Goal: Task Accomplishment & Management: Complete application form

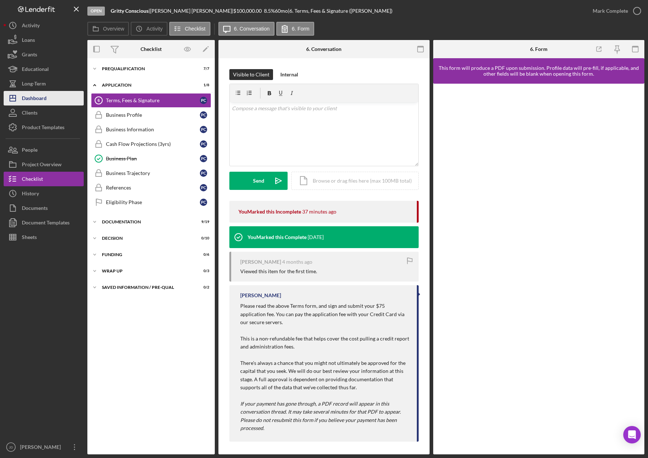
click at [34, 99] on div "Dashboard" at bounding box center [34, 99] width 25 height 16
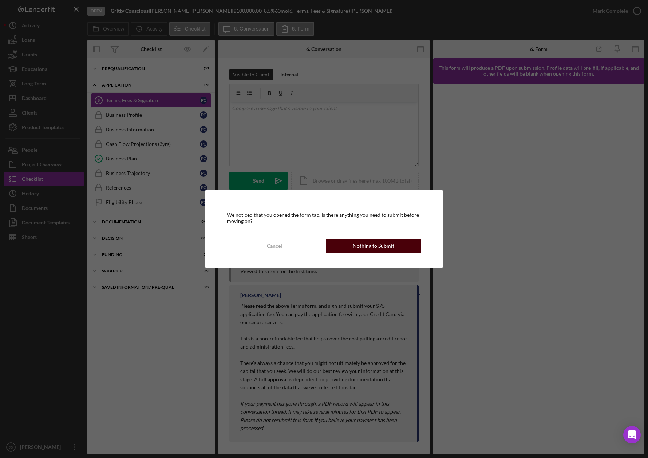
click at [368, 246] on div "Nothing to Submit" at bounding box center [373, 246] width 41 height 15
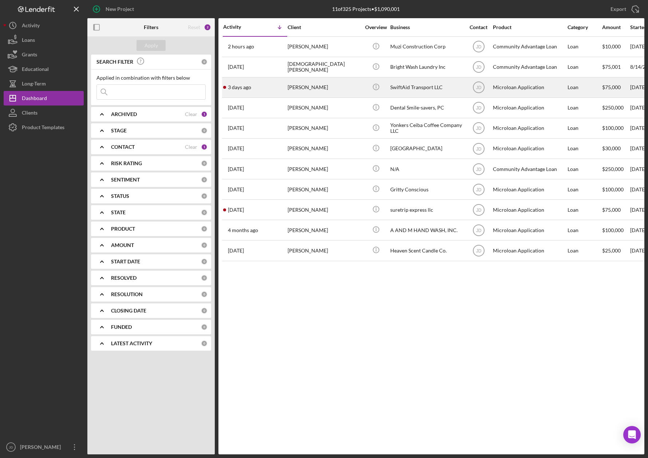
click at [310, 89] on div "[PERSON_NAME]" at bounding box center [323, 87] width 73 height 19
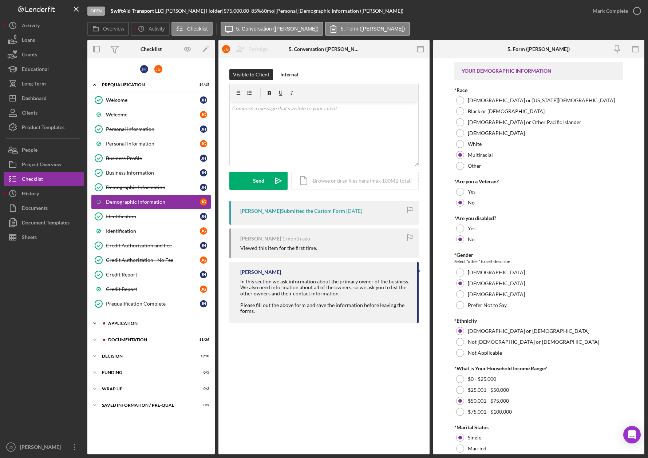
click at [96, 323] on icon "Icon/Expander" at bounding box center [94, 323] width 15 height 15
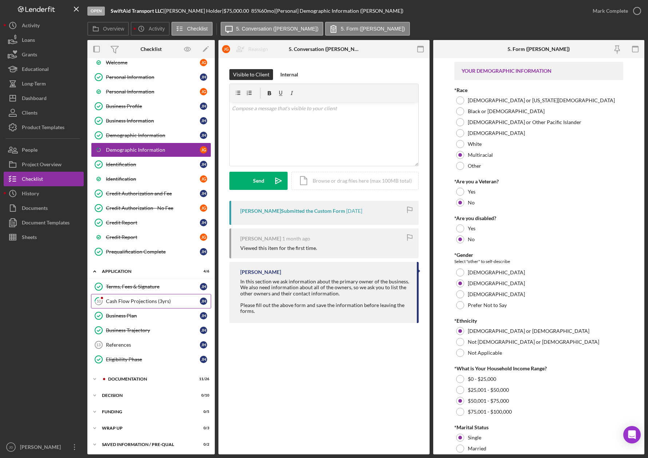
scroll to position [53, 0]
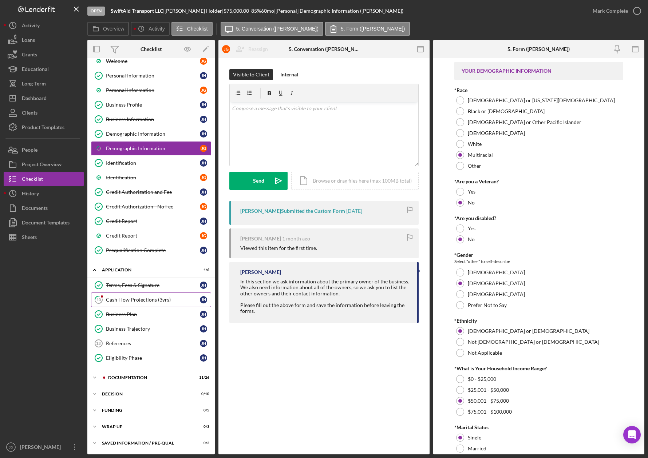
click at [134, 299] on div "Cash Flow Projections (3yrs)" at bounding box center [153, 300] width 94 height 6
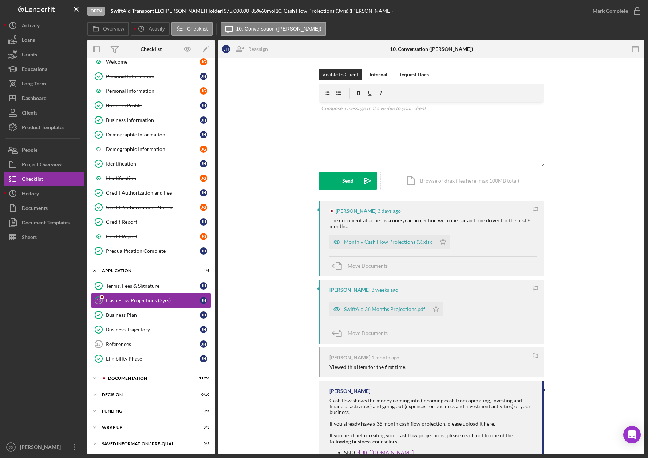
scroll to position [53, 0]
click at [96, 378] on icon "Icon/Expander" at bounding box center [94, 377] width 15 height 15
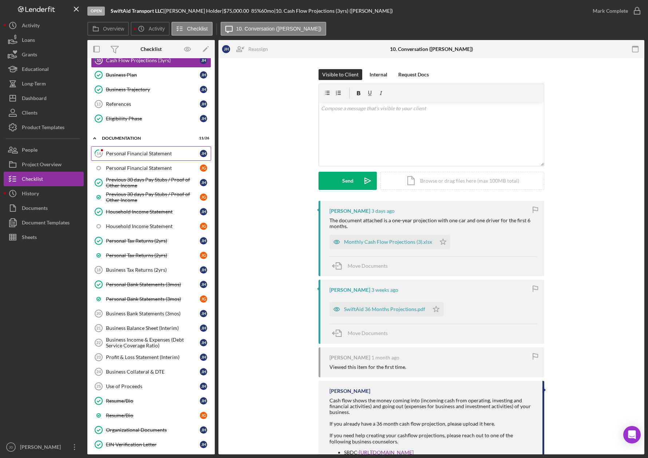
scroll to position [295, 0]
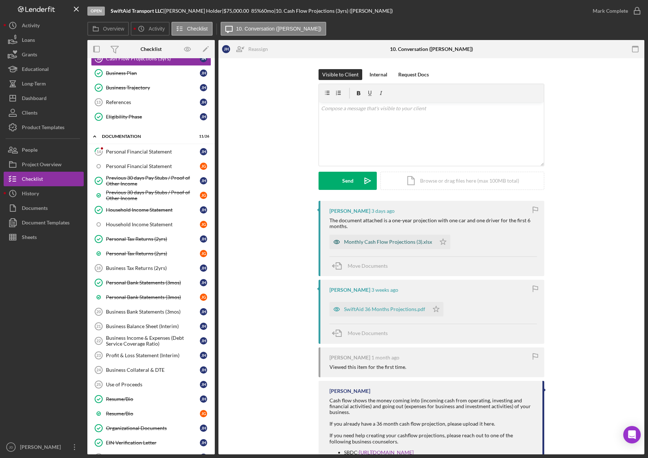
click at [396, 242] on div "Monthly Cash Flow Projections (3).xlsx" at bounding box center [388, 242] width 88 height 6
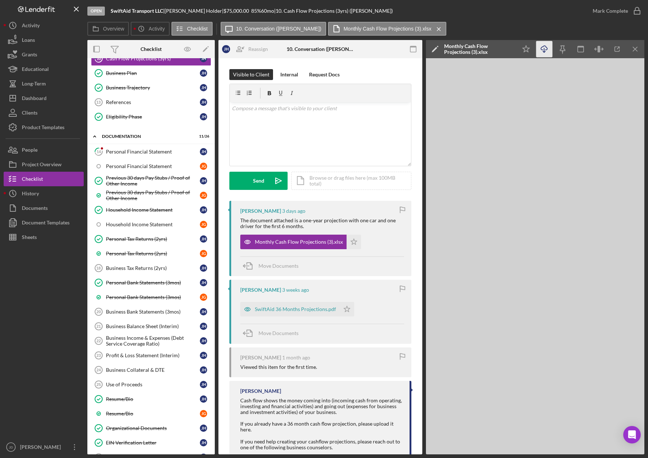
click at [545, 50] on icon "button" at bounding box center [544, 48] width 6 height 4
click at [275, 310] on div "SwiftAid 36 Months Projections.pdf" at bounding box center [295, 309] width 81 height 6
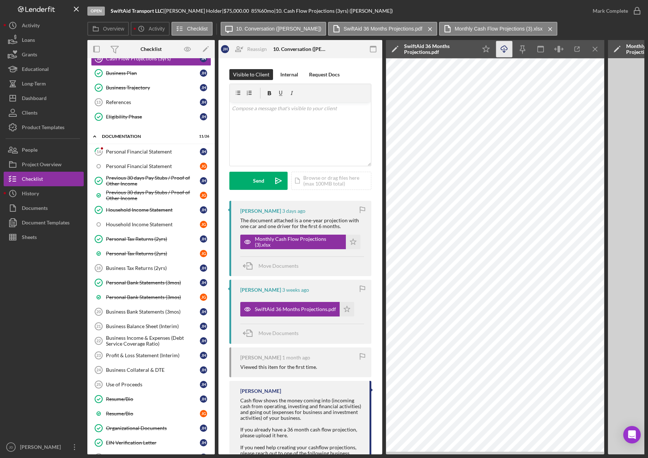
click at [507, 49] on icon "Icon/Download" at bounding box center [504, 49] width 16 height 16
click at [483, 9] on div "Open SwiftAid Transport LLC | Jamel Holder | $75,000.00 85 % 60 mo | 10. Cash F…" at bounding box center [336, 11] width 498 height 22
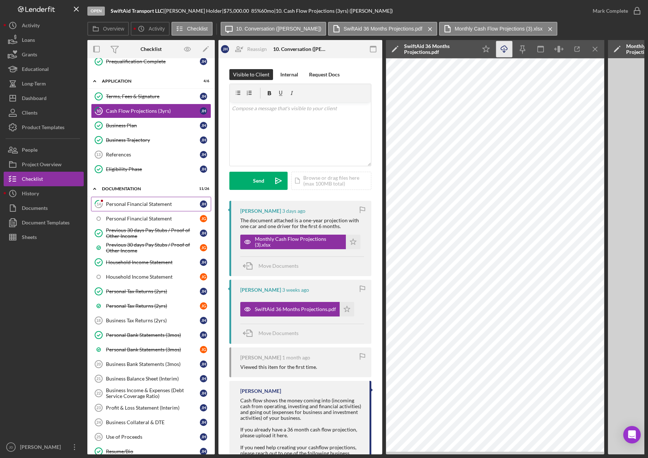
scroll to position [242, 0]
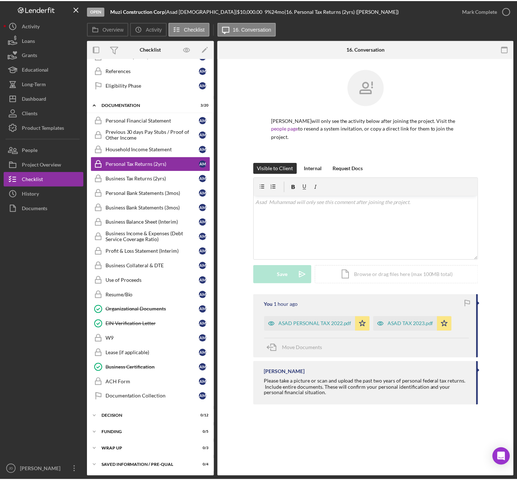
scroll to position [88, 0]
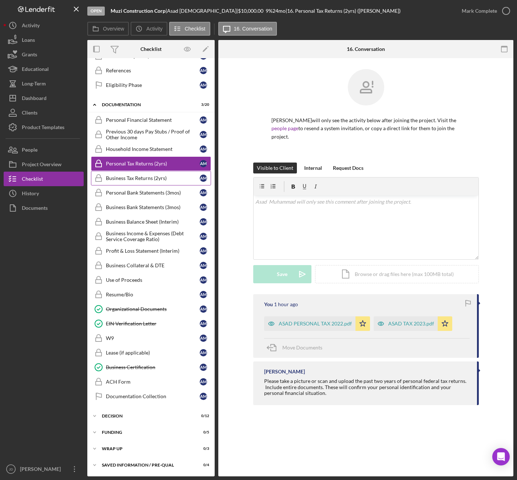
click at [132, 178] on div "Business Tax Returns (2yrs)" at bounding box center [153, 178] width 94 height 6
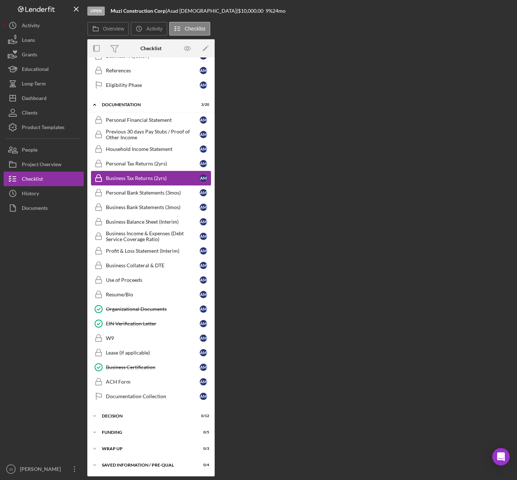
scroll to position [88, 0]
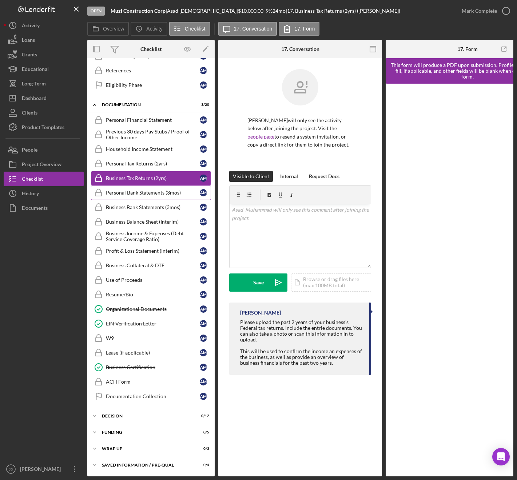
click at [135, 195] on div "Personal Bank Statements (3mos)" at bounding box center [153, 193] width 94 height 6
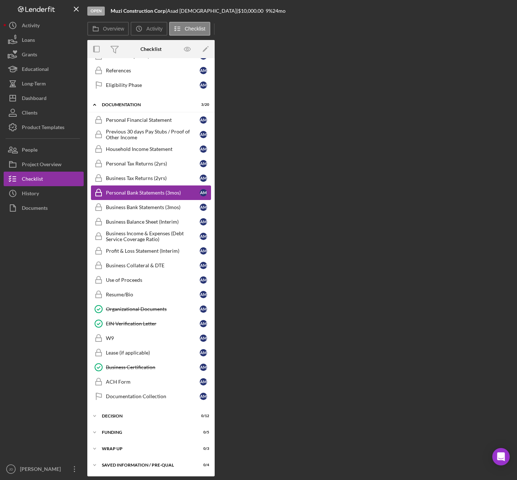
scroll to position [88, 0]
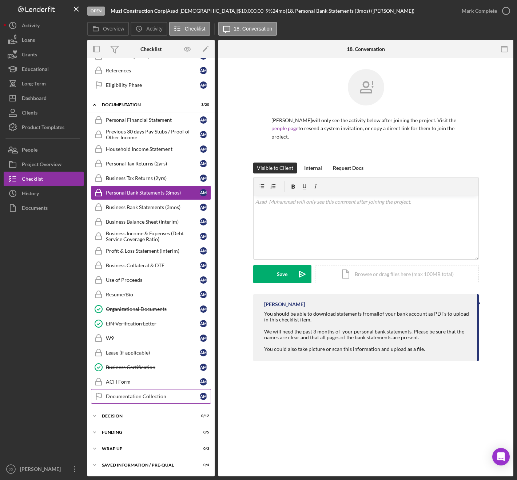
click at [127, 397] on div "Documentation Collection" at bounding box center [153, 397] width 94 height 6
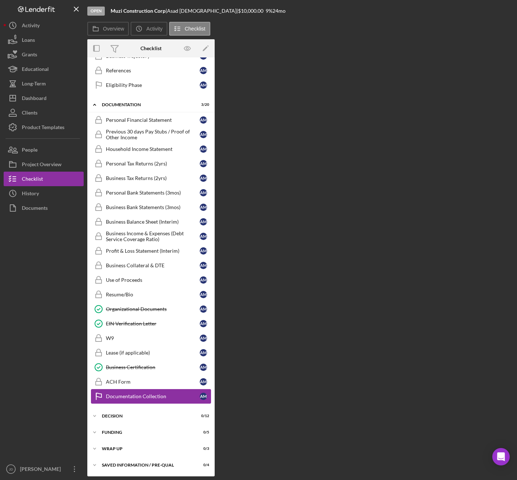
scroll to position [88, 0]
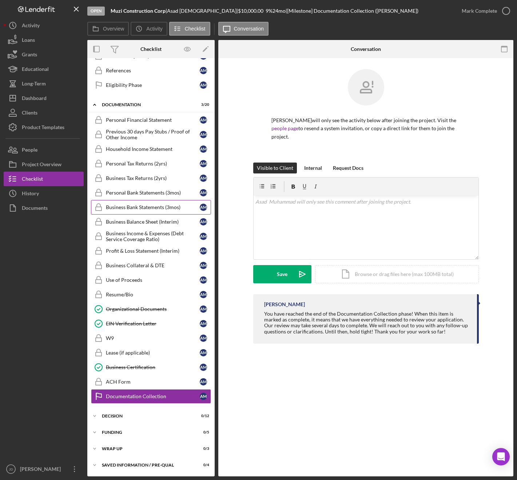
click at [131, 208] on div "Business Bank Statements (3mos)" at bounding box center [153, 207] width 94 height 6
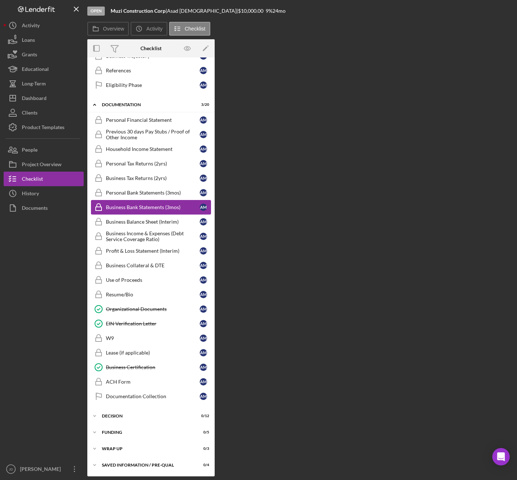
scroll to position [88, 0]
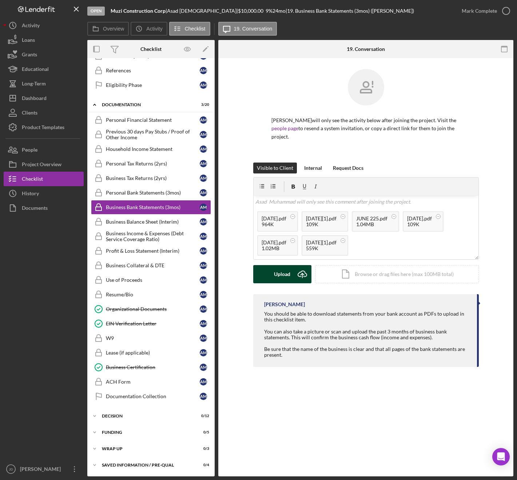
click at [278, 274] on div "Upload" at bounding box center [282, 274] width 16 height 18
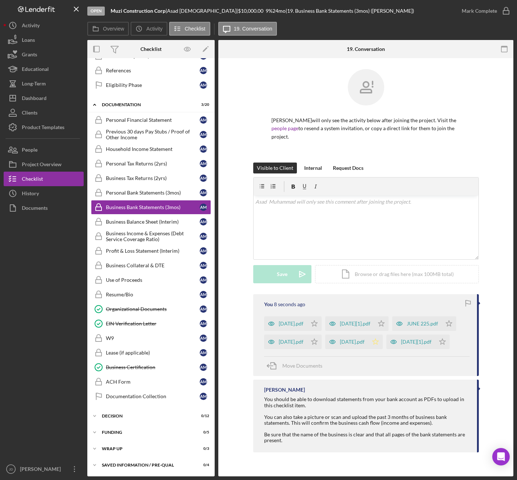
click at [317, 326] on polygon "button" at bounding box center [314, 324] width 6 height 6
click at [442, 331] on icon "Icon/Star" at bounding box center [449, 324] width 15 height 15
click at [317, 324] on polygon "button" at bounding box center [314, 324] width 6 height 6
click at [389, 323] on icon "Icon/Star" at bounding box center [381, 324] width 15 height 15
click at [322, 342] on icon "Icon/Star" at bounding box center [314, 342] width 15 height 15
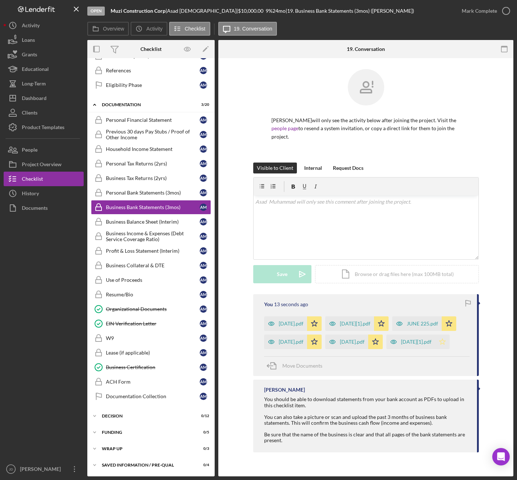
click at [435, 349] on icon "Icon/Star" at bounding box center [442, 342] width 15 height 15
click at [129, 237] on div "Business Income & Expenses (Debt Service Coverage Ratio)" at bounding box center [153, 237] width 94 height 12
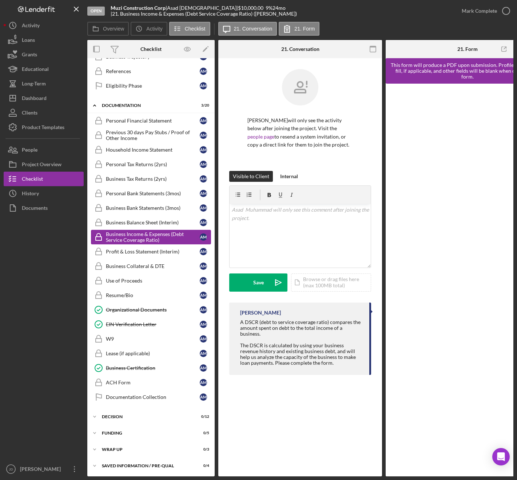
scroll to position [88, 0]
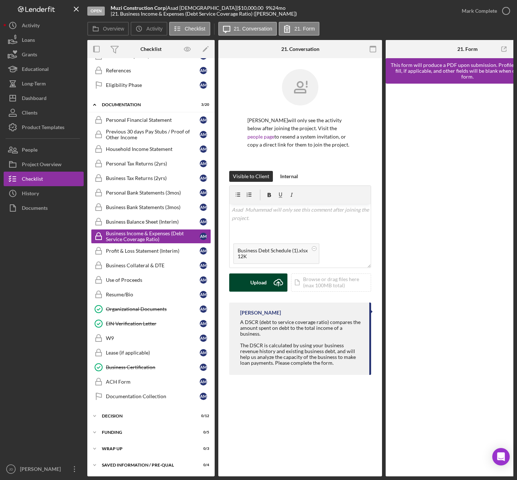
click at [256, 285] on div "Upload" at bounding box center [258, 283] width 16 height 18
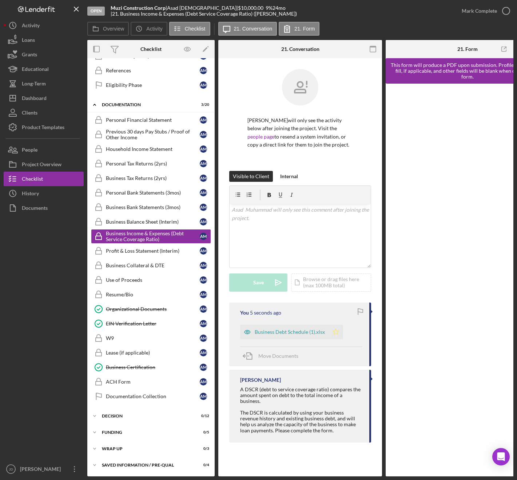
click at [339, 333] on icon "Icon/Star" at bounding box center [336, 332] width 15 height 15
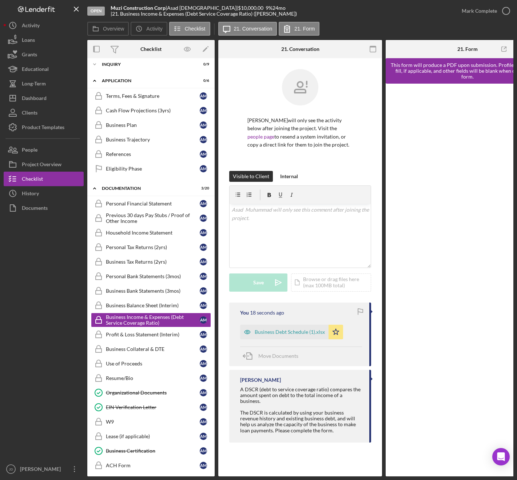
scroll to position [0, 0]
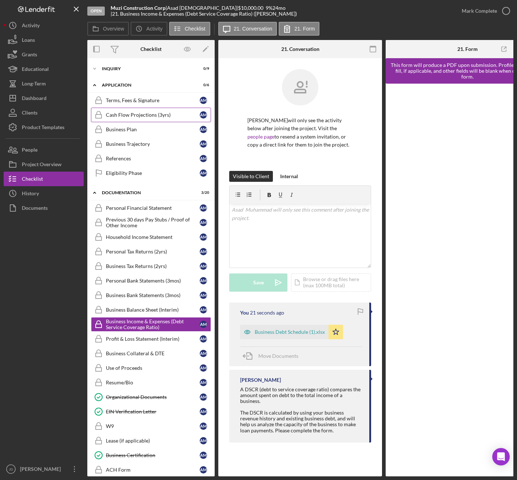
click at [129, 116] on div "Cash Flow Projections (3yrs)" at bounding box center [153, 115] width 94 height 6
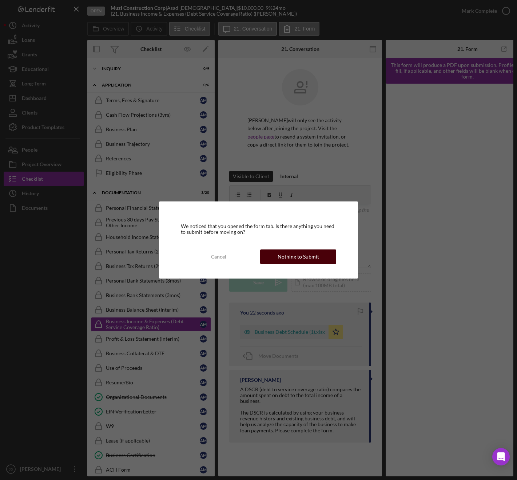
click at [284, 255] on div "Nothing to Submit" at bounding box center [298, 257] width 41 height 15
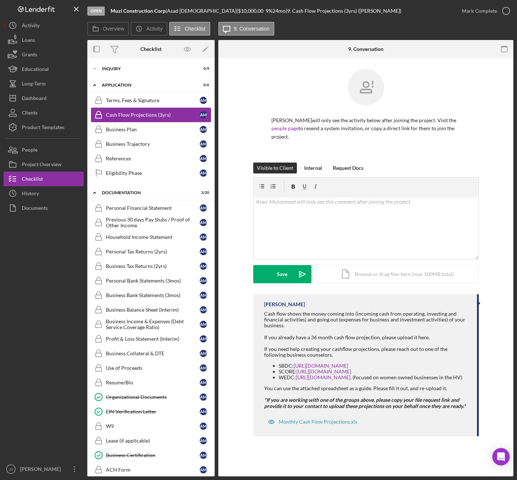
click at [141, 112] on div "Cash Flow Projections (3yrs)" at bounding box center [153, 115] width 94 height 6
click at [323, 228] on div "v Color teal Color pink Remove color Add row above Add row below Add column bef…" at bounding box center [366, 228] width 225 height 64
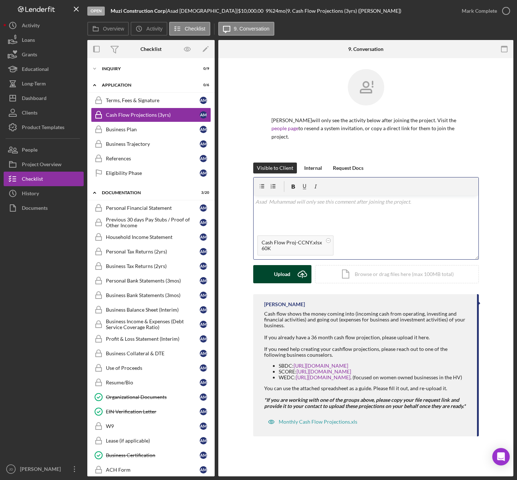
click at [270, 276] on button "Upload Icon/Upload" at bounding box center [282, 274] width 58 height 18
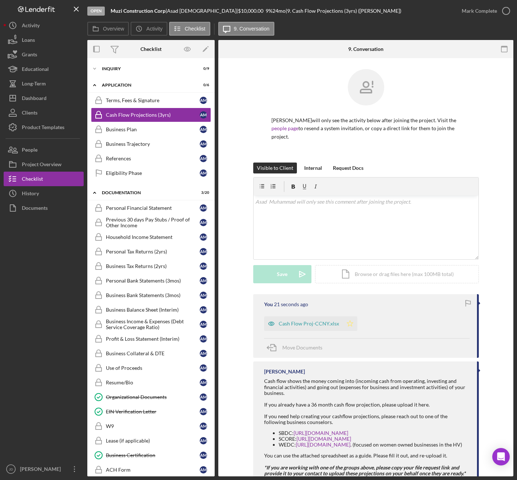
click at [347, 325] on polygon "button" at bounding box center [350, 324] width 6 height 6
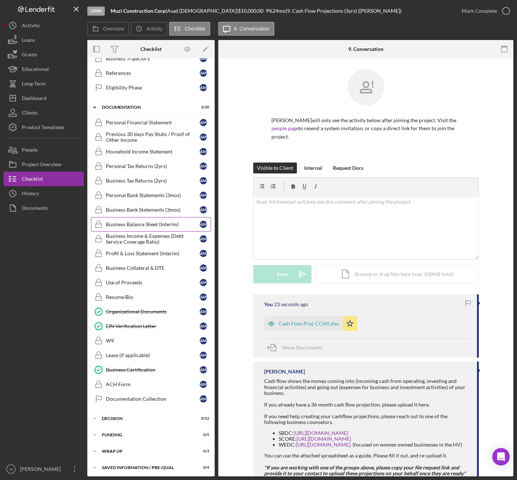
scroll to position [88, 0]
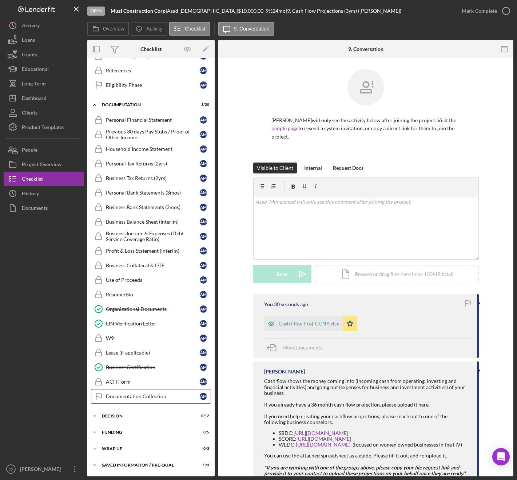
click at [156, 396] on div "Documentation Collection" at bounding box center [153, 397] width 94 height 6
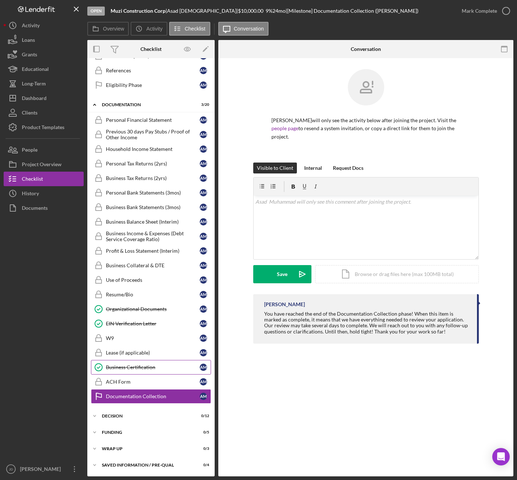
click at [132, 366] on div "Business Certification" at bounding box center [153, 368] width 94 height 6
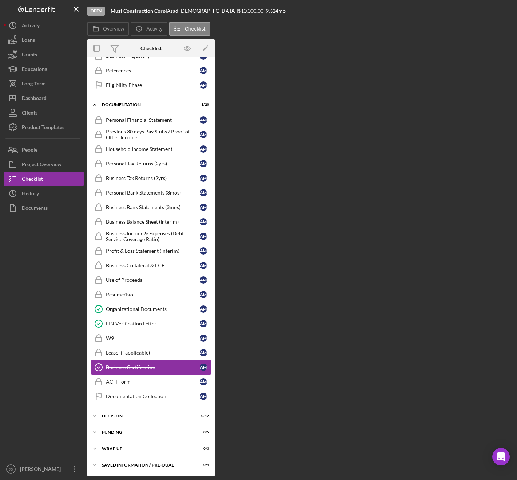
scroll to position [88, 0]
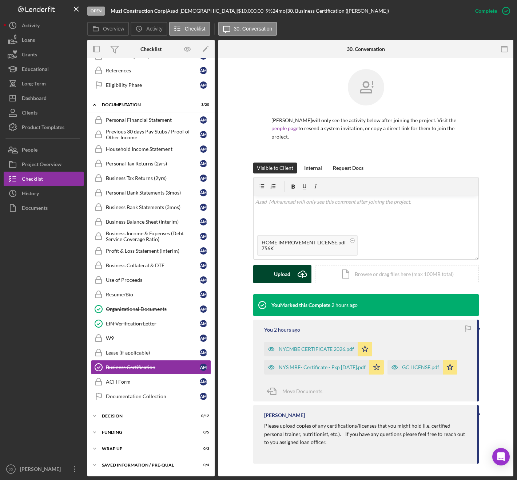
click at [277, 276] on div "Upload" at bounding box center [282, 274] width 16 height 18
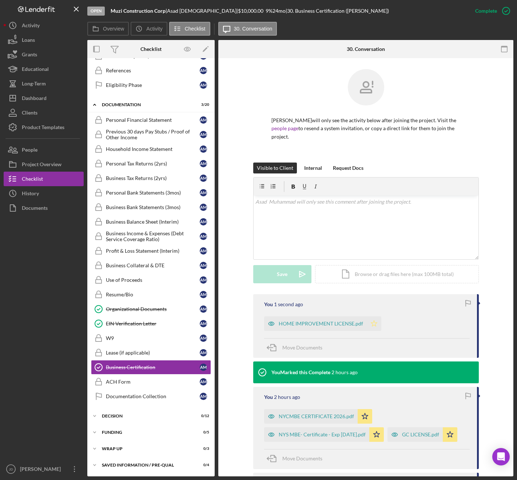
click at [373, 325] on icon "Icon/Star" at bounding box center [374, 324] width 15 height 15
click at [132, 395] on div "Documentation Collection" at bounding box center [153, 397] width 94 height 6
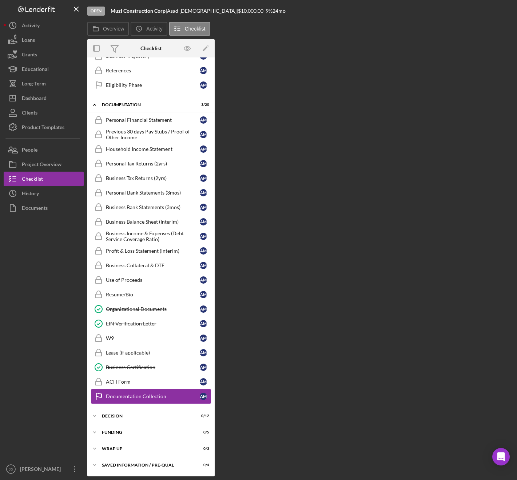
scroll to position [88, 0]
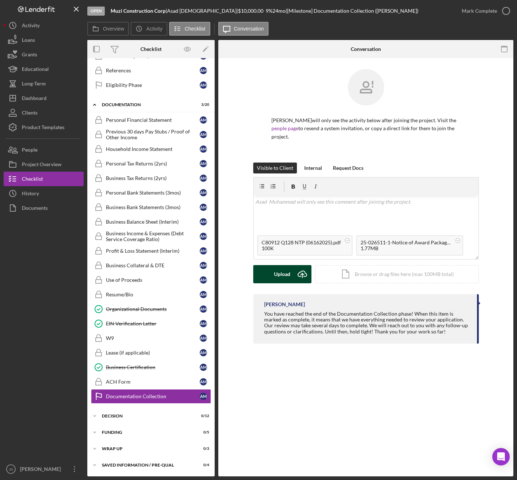
click at [286, 276] on div "Upload" at bounding box center [282, 274] width 16 height 18
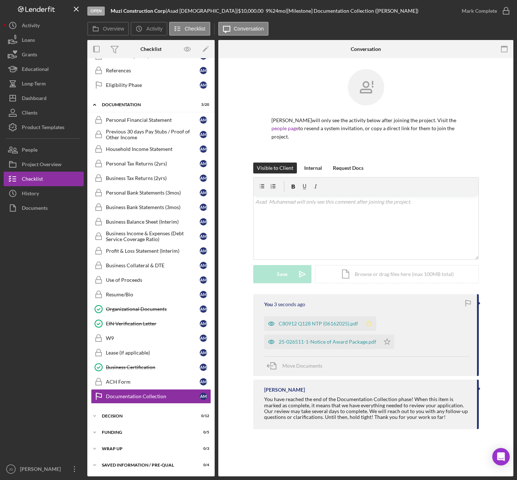
click at [366, 324] on icon "Icon/Star" at bounding box center [369, 324] width 15 height 15
click at [387, 342] on icon "Icon/Star" at bounding box center [387, 342] width 15 height 15
click at [238, 392] on div "You 6 seconds ago C80912 Q128 NTP (06162025).pdf Icon/Star 25-026511-1-Notice o…" at bounding box center [365, 363] width 273 height 139
click at [159, 223] on div "Business Balance Sheet (Interim)" at bounding box center [153, 222] width 94 height 6
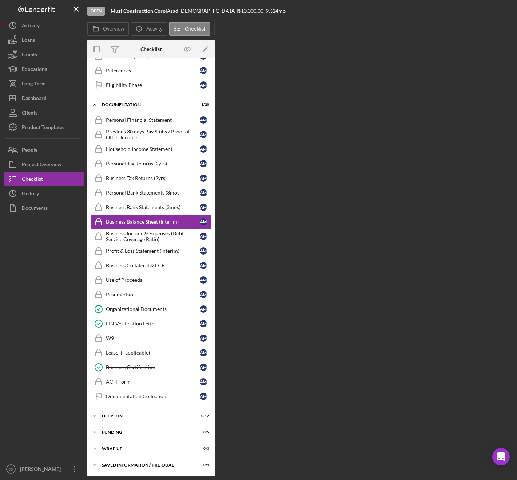
scroll to position [88, 0]
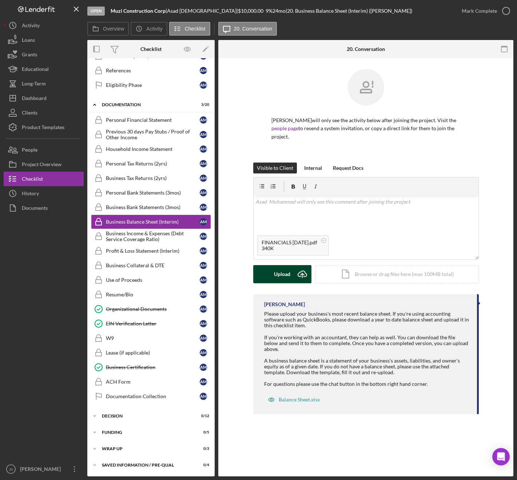
click at [283, 273] on div "Upload" at bounding box center [282, 274] width 16 height 18
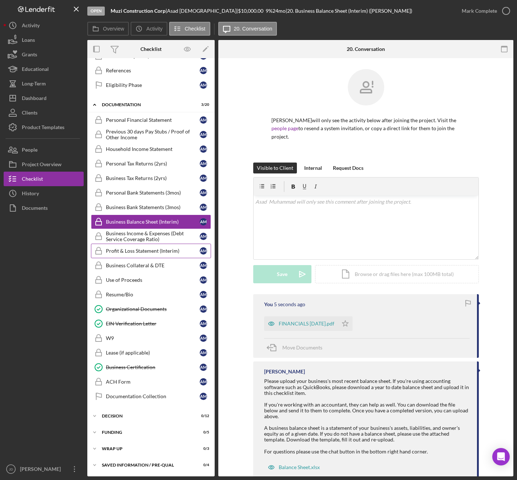
click at [159, 250] on div "Profit & Loss Statement (Interim)" at bounding box center [153, 251] width 94 height 6
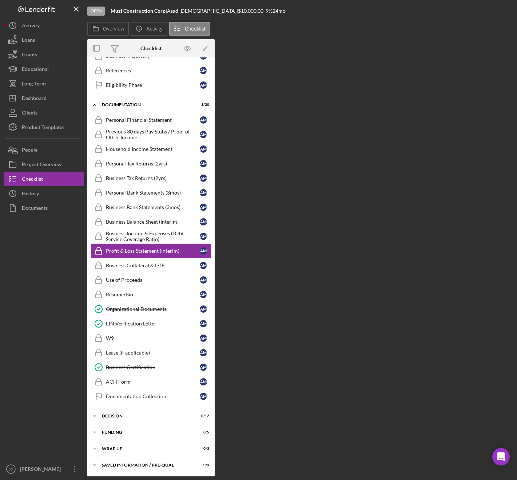
scroll to position [88, 0]
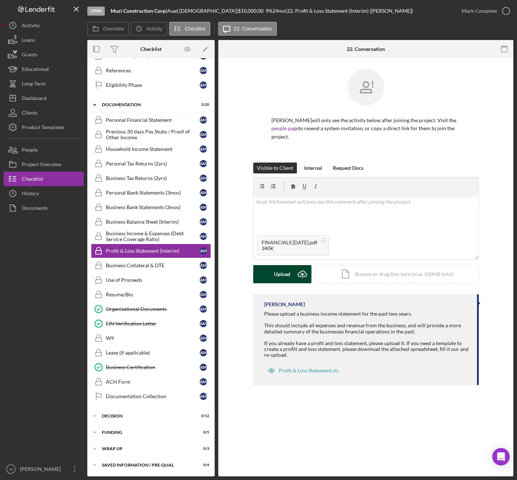
click at [280, 275] on div "Upload" at bounding box center [282, 274] width 16 height 18
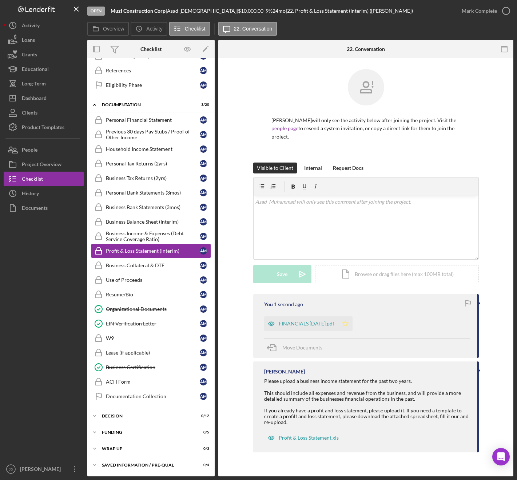
click at [348, 325] on polygon "button" at bounding box center [345, 324] width 6 height 6
click at [158, 222] on div "Business Balance Sheet (Interim)" at bounding box center [153, 222] width 94 height 6
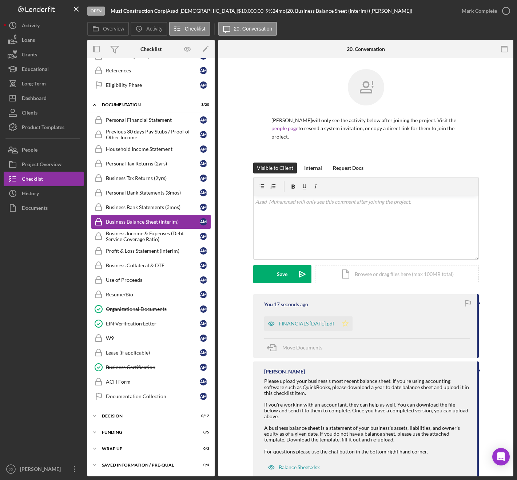
click at [353, 325] on icon "Icon/Star" at bounding box center [345, 324] width 15 height 15
click at [217, 241] on div "Overview Internal Workflow Stage Open Icon/Dropdown Arrow Archive (can unarchiv…" at bounding box center [300, 258] width 426 height 437
click at [143, 163] on div "Personal Tax Returns (2yrs)" at bounding box center [153, 164] width 94 height 6
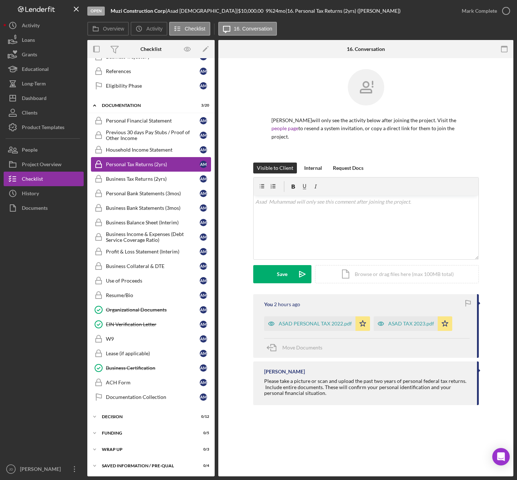
scroll to position [88, 0]
click at [151, 166] on div "Personal Tax Returns (2yrs)" at bounding box center [153, 164] width 94 height 6
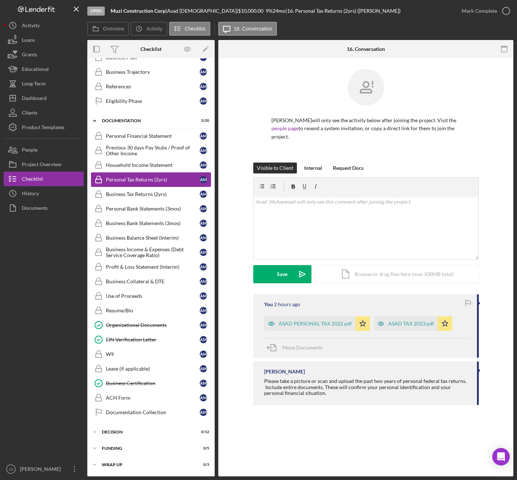
scroll to position [72, 0]
click at [150, 180] on div "Personal Tax Returns (2yrs)" at bounding box center [153, 179] width 94 height 6
click at [151, 138] on div "Personal Financial Statement" at bounding box center [153, 136] width 94 height 6
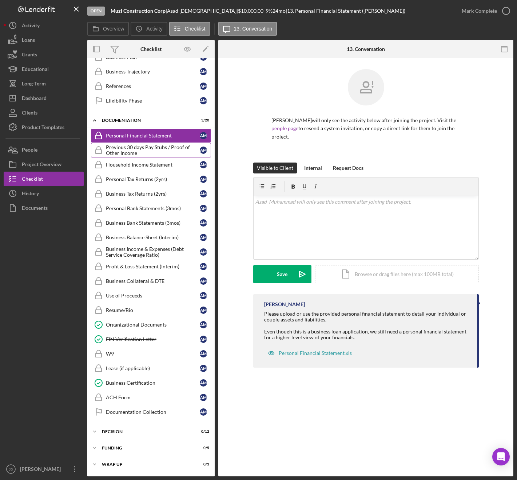
click at [145, 146] on div "Previous 30 days Pay Stubs / Proof of Other Income" at bounding box center [153, 150] width 94 height 12
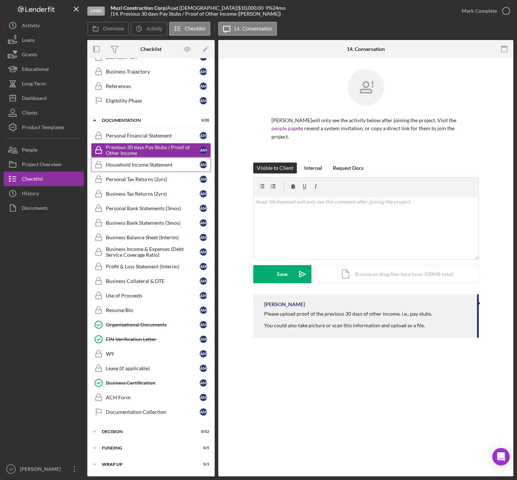
click at [141, 166] on div "Household Income Statement" at bounding box center [153, 165] width 94 height 6
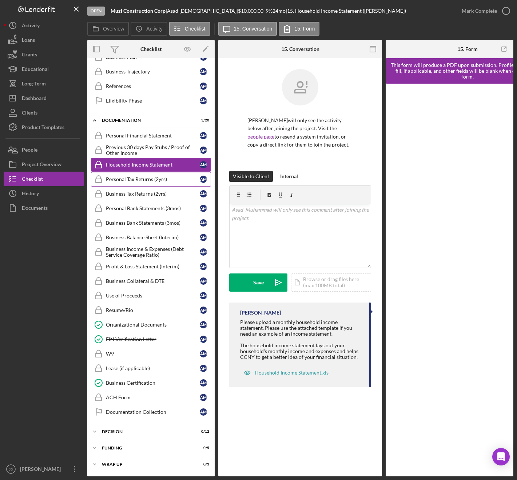
click at [148, 180] on div "Personal Tax Returns (2yrs)" at bounding box center [153, 179] width 94 height 6
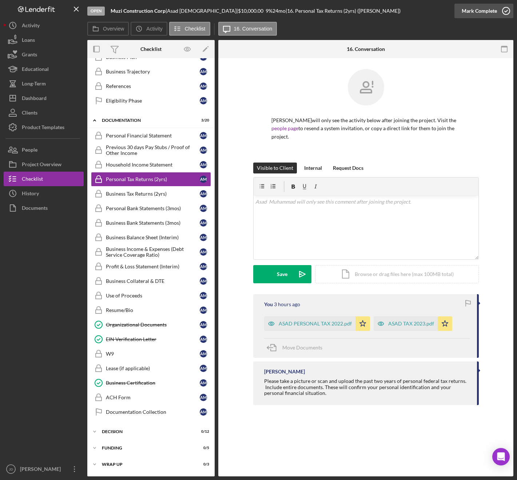
click at [508, 12] on icon "button" at bounding box center [506, 11] width 18 height 18
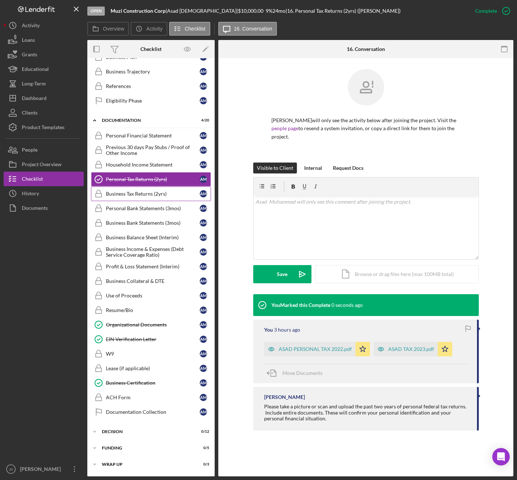
click at [150, 195] on div "Business Tax Returns (2yrs)" at bounding box center [153, 194] width 94 height 6
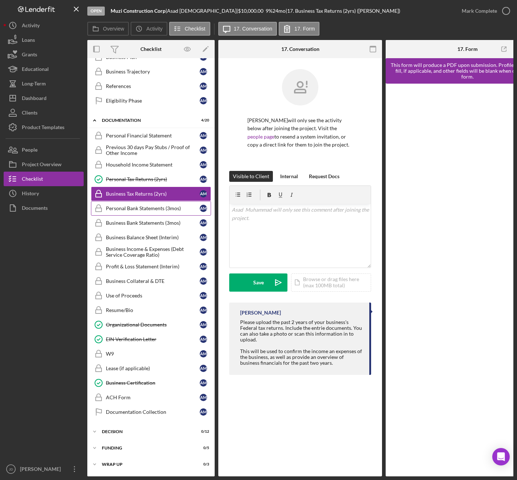
click at [154, 210] on div "Personal Bank Statements (3mos)" at bounding box center [153, 209] width 94 height 6
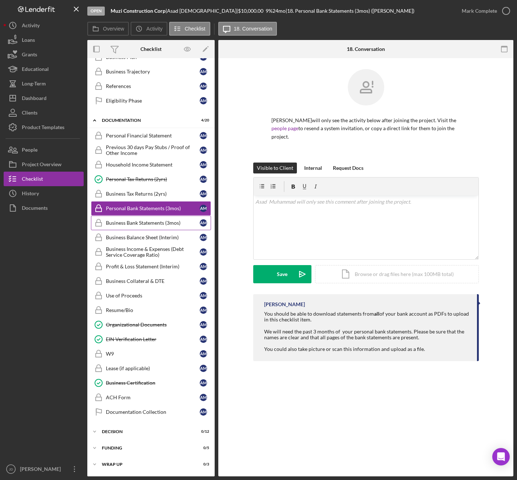
click at [152, 227] on link "Business Bank Statements (3mos) Business Bank Statements (3mos) A M" at bounding box center [151, 223] width 120 height 15
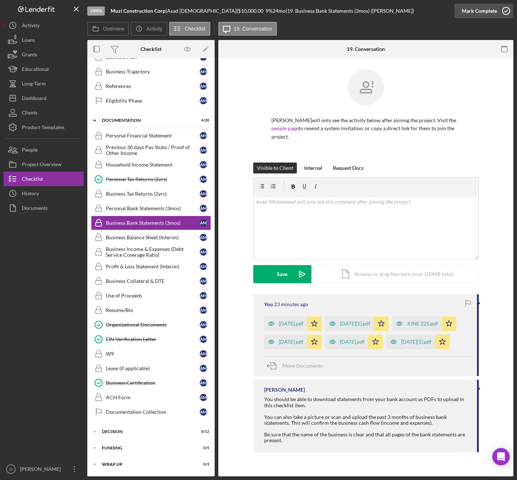
click at [504, 13] on icon "button" at bounding box center [506, 11] width 18 height 18
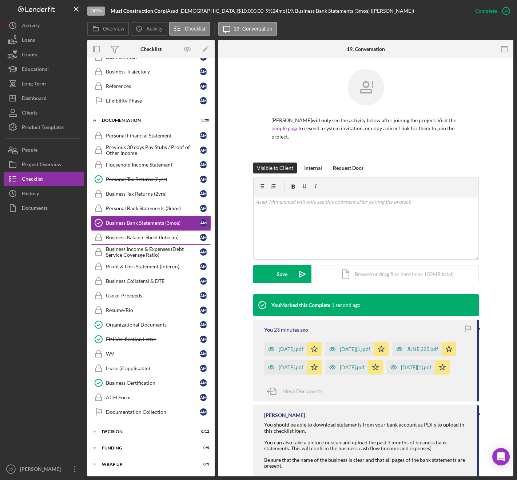
click at [144, 239] on div "Business Balance Sheet (Interim)" at bounding box center [153, 238] width 94 height 6
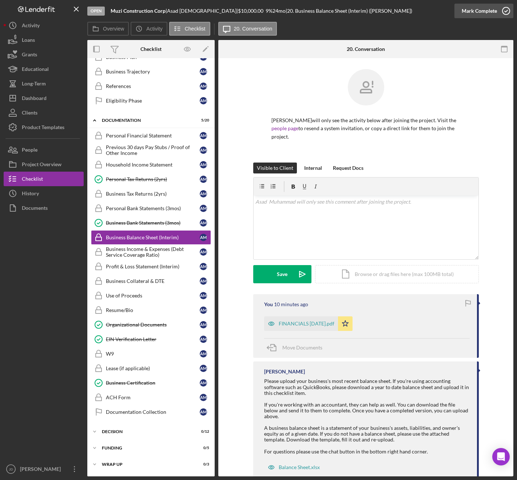
click at [507, 12] on icon "button" at bounding box center [506, 11] width 18 height 18
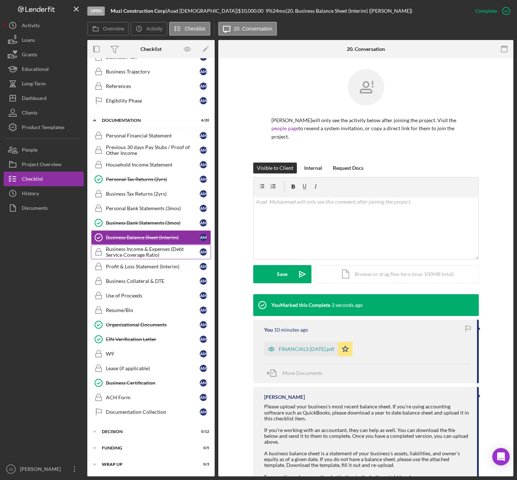
click at [135, 255] on div "Business Income & Expenses (Debt Service Coverage Ratio)" at bounding box center [153, 252] width 94 height 12
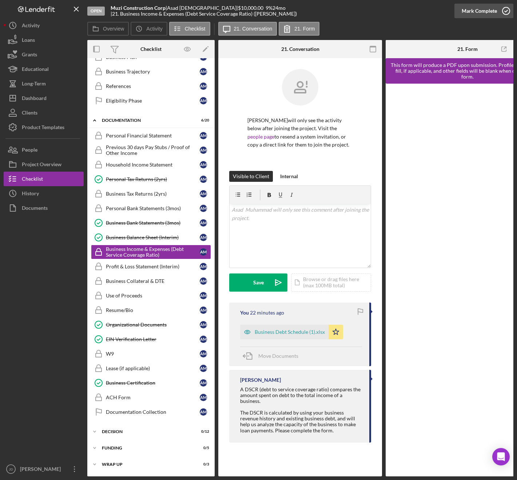
click at [507, 11] on icon "button" at bounding box center [506, 11] width 18 height 18
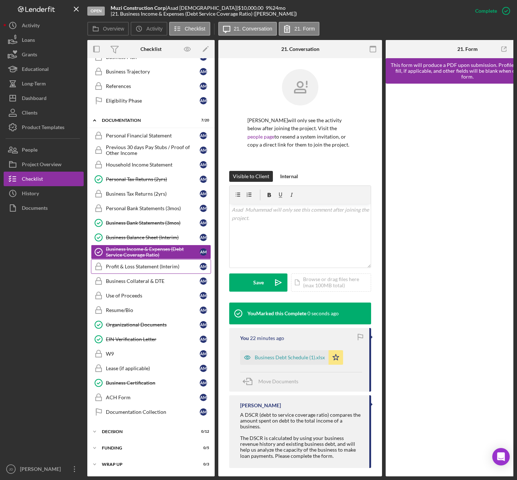
click at [141, 266] on div "Profit & Loss Statement (Interim)" at bounding box center [153, 267] width 94 height 6
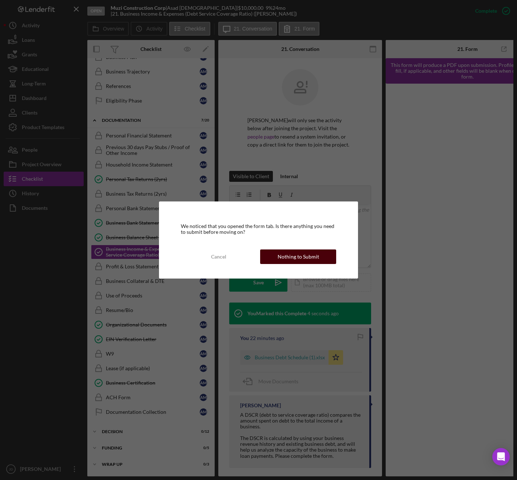
click at [307, 259] on div "Nothing to Submit" at bounding box center [298, 257] width 41 height 15
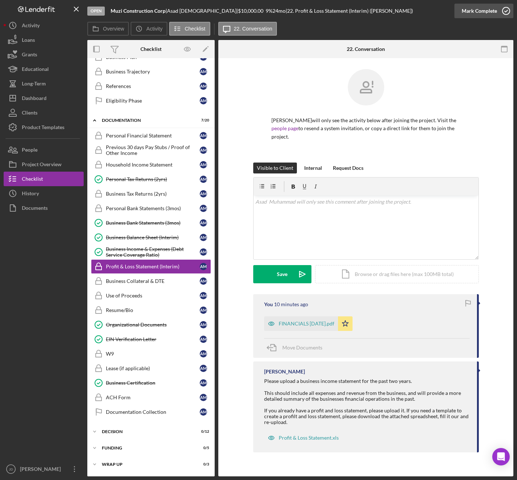
click at [503, 11] on icon "button" at bounding box center [506, 11] width 18 height 18
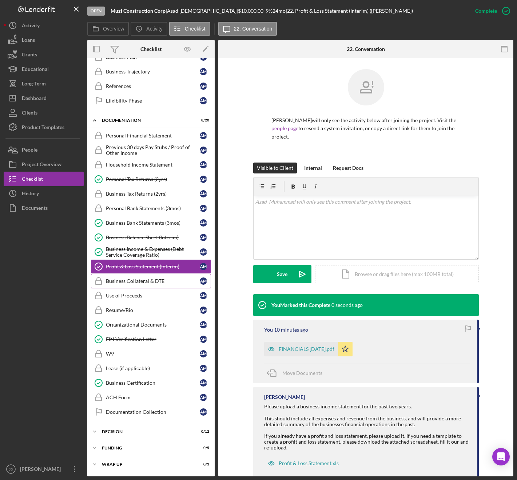
click at [145, 283] on div "Business Collateral & DTE" at bounding box center [153, 281] width 94 height 6
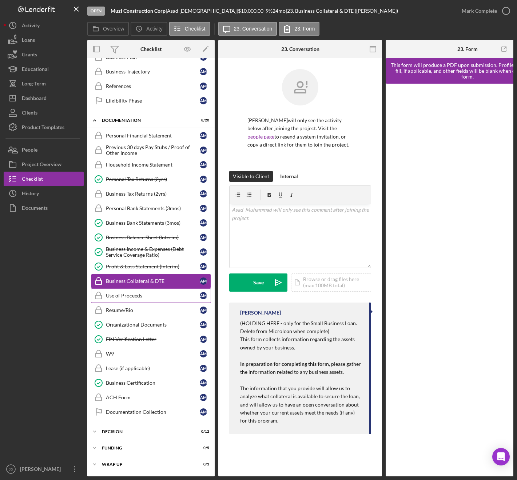
click at [133, 298] on div "Use of Proceeds" at bounding box center [153, 296] width 94 height 6
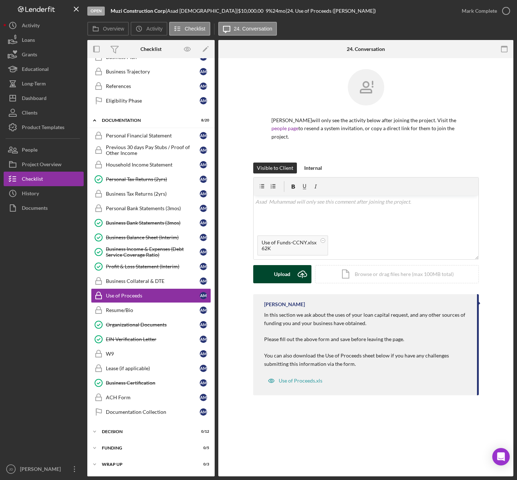
click at [274, 275] on button "Upload Icon/Upload" at bounding box center [282, 274] width 58 height 18
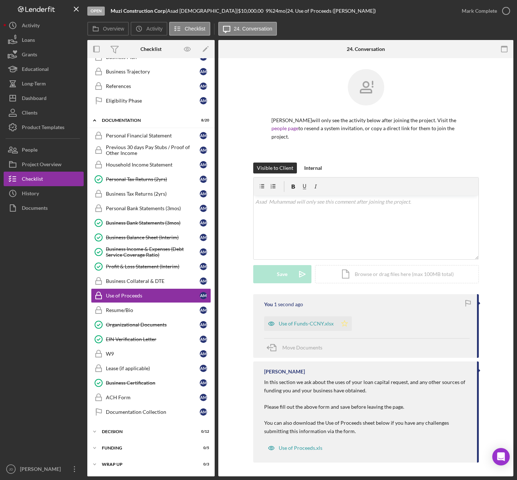
click at [344, 324] on polygon "button" at bounding box center [344, 324] width 6 height 6
click at [503, 12] on icon "button" at bounding box center [506, 11] width 18 height 18
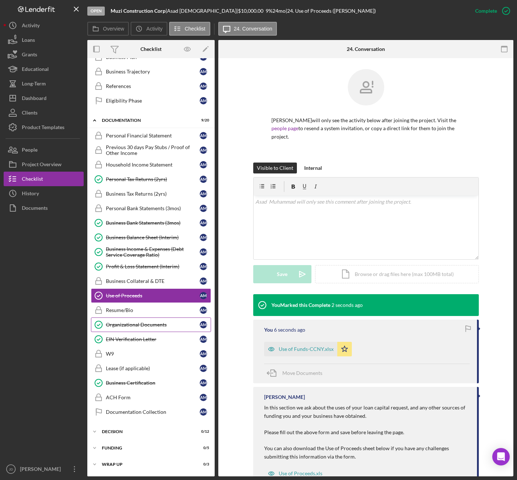
click at [128, 324] on div "Organizational Documents" at bounding box center [153, 325] width 94 height 6
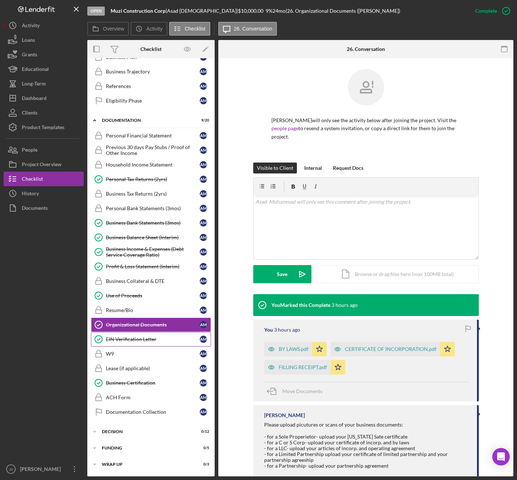
click at [137, 341] on div "EIN Verification Letter" at bounding box center [153, 340] width 94 height 6
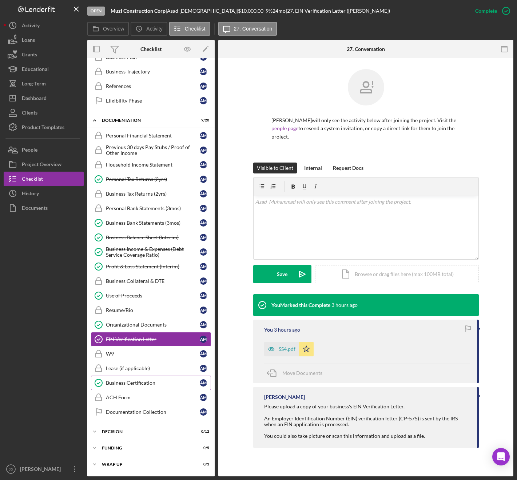
click at [131, 383] on div "Business Certification" at bounding box center [153, 383] width 94 height 6
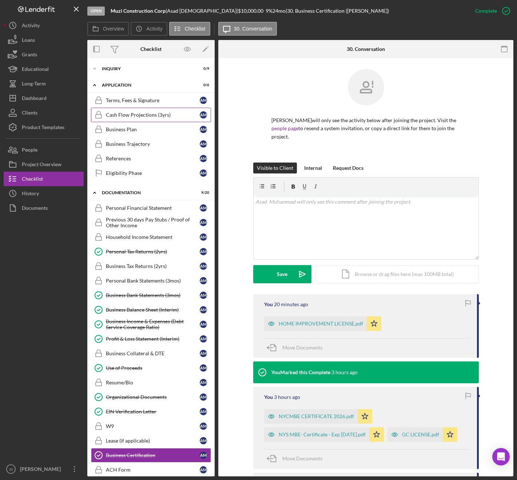
click at [146, 116] on div "Cash Flow Projections (3yrs)" at bounding box center [153, 115] width 94 height 6
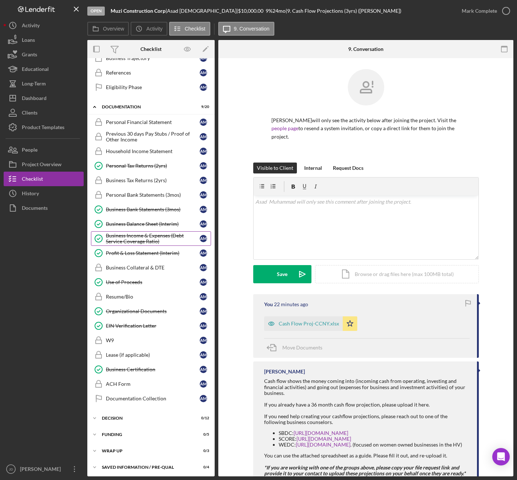
scroll to position [88, 0]
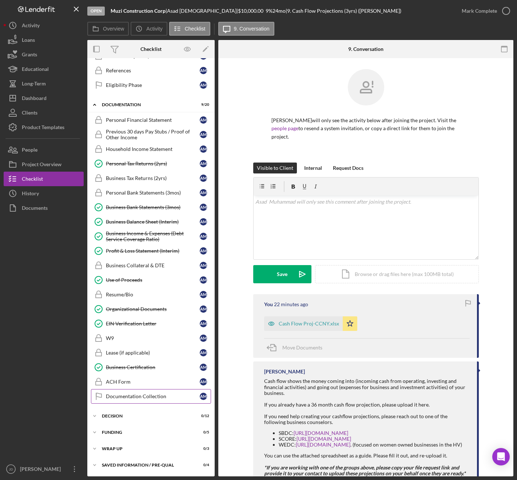
click at [132, 397] on div "Documentation Collection" at bounding box center [153, 397] width 94 height 6
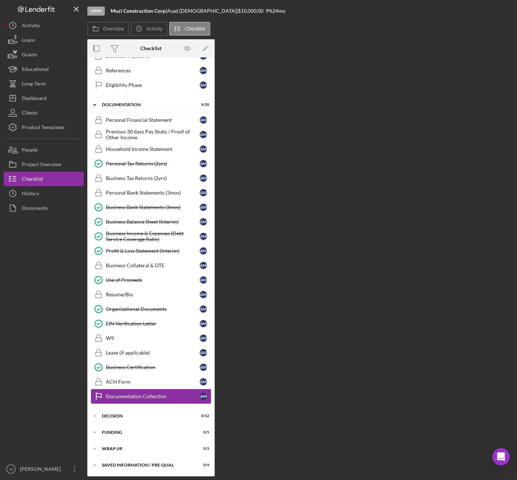
scroll to position [88, 0]
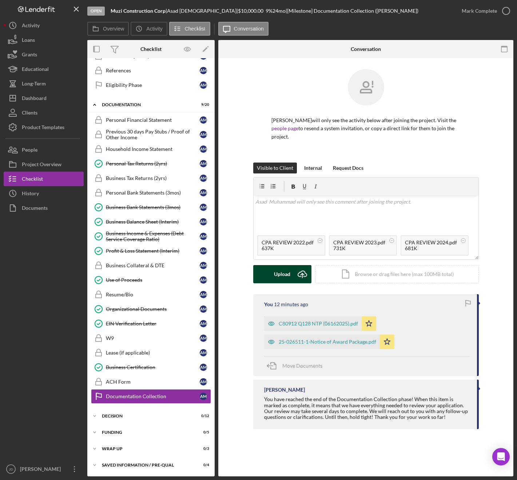
click at [282, 273] on div "Upload" at bounding box center [282, 274] width 16 height 18
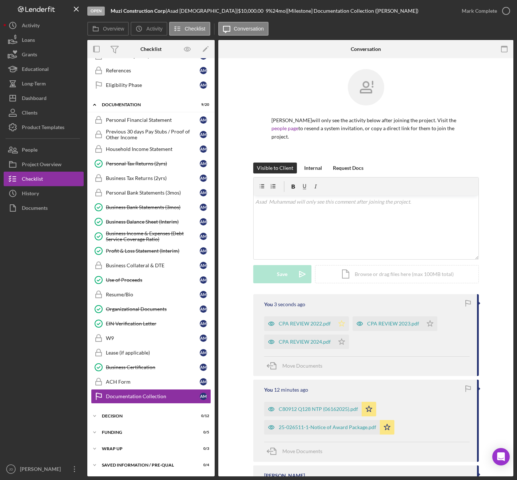
click at [343, 327] on icon "Icon/Star" at bounding box center [341, 324] width 15 height 15
click at [338, 354] on div "You 3 seconds ago CPA REVIEW 2022.pdf Icon/Star CPA REVIEW 2023.pdf Icon/Star C…" at bounding box center [366, 335] width 226 height 82
click at [340, 342] on icon "Icon/Star" at bounding box center [341, 342] width 15 height 15
click at [428, 323] on icon "Icon/Star" at bounding box center [430, 324] width 15 height 15
click at [232, 282] on div "Visible to Client Internal Request Docs v Color teal Color pink Remove color Ad…" at bounding box center [365, 229] width 273 height 132
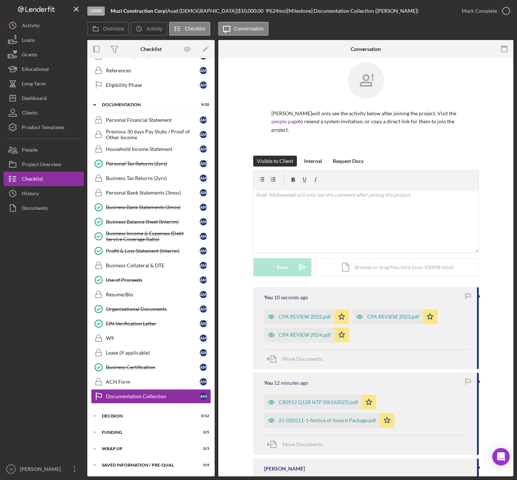
scroll to position [0, 0]
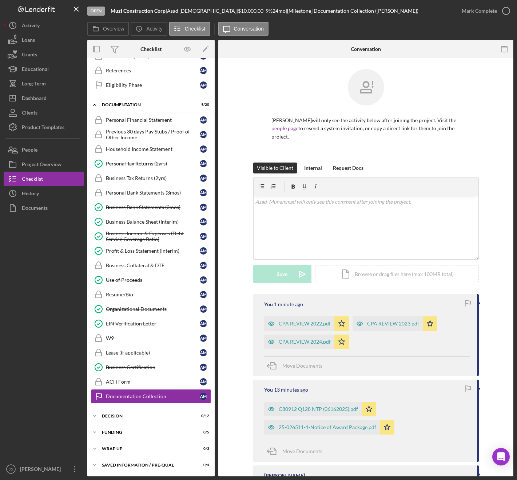
click at [242, 343] on div "You 1 minute ago CPA REVIEW 2022.pdf Icon/Star CPA REVIEW 2023.pdf Icon/Star CP…" at bounding box center [365, 406] width 273 height 224
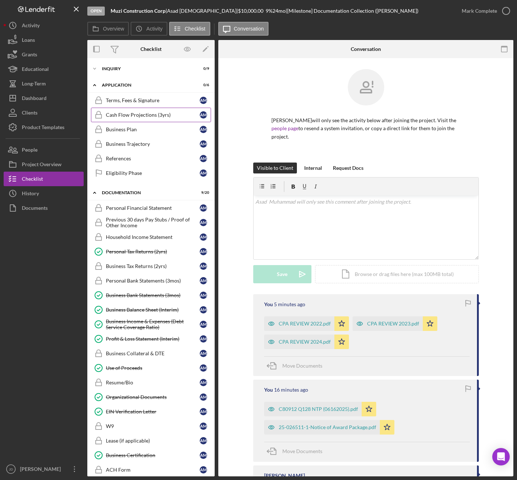
click at [157, 114] on div "Cash Flow Projections (3yrs)" at bounding box center [153, 115] width 94 height 6
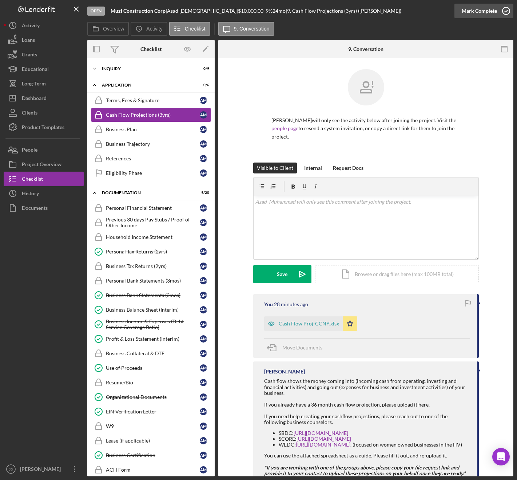
click at [507, 13] on icon "button" at bounding box center [506, 11] width 18 height 18
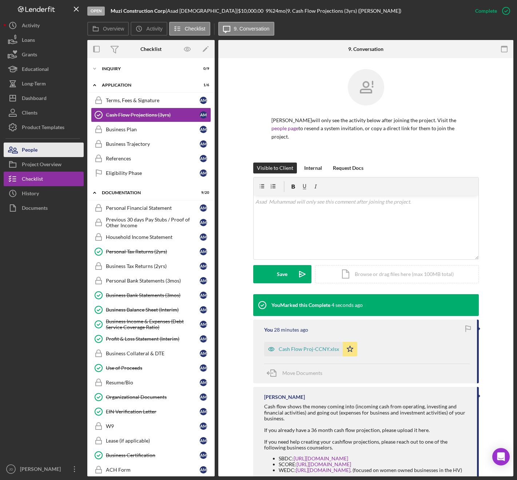
click at [34, 152] on div "People" at bounding box center [30, 151] width 16 height 16
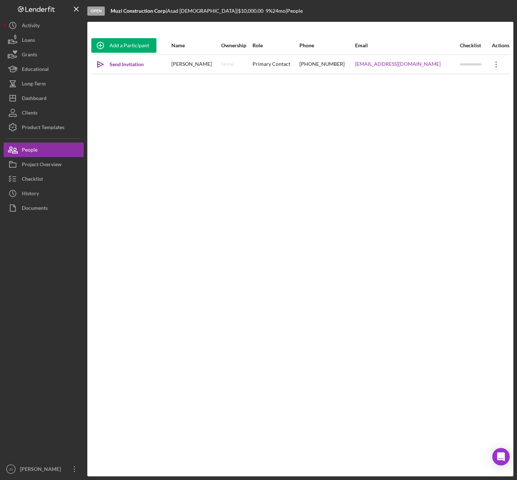
click at [497, 66] on icon "Icon/Overflow" at bounding box center [496, 64] width 18 height 18
click at [445, 84] on div "Icon/Edit Edit" at bounding box center [462, 83] width 80 height 15
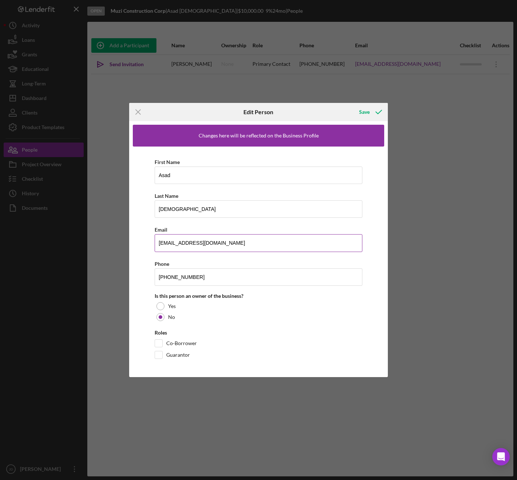
click at [242, 243] on input "[EMAIL_ADDRESS][DOMAIN_NAME]" at bounding box center [259, 242] width 208 height 17
click at [425, 240] on div "Icon/Menu Close Edit Person Save Changes here will be reflected on the Business…" at bounding box center [258, 240] width 517 height 480
click at [138, 110] on icon "Icon/Menu Close" at bounding box center [138, 112] width 18 height 18
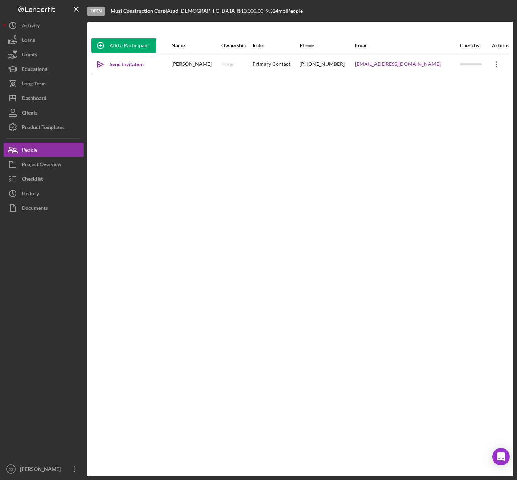
click at [495, 65] on icon "Icon/Overflow" at bounding box center [496, 64] width 18 height 18
click at [125, 65] on div "Send Invitation" at bounding box center [127, 64] width 34 height 15
drag, startPoint x: 435, startPoint y: 65, endPoint x: 362, endPoint y: 66, distance: 73.1
click at [362, 66] on td "[EMAIL_ADDRESS][DOMAIN_NAME]" at bounding box center [407, 64] width 104 height 19
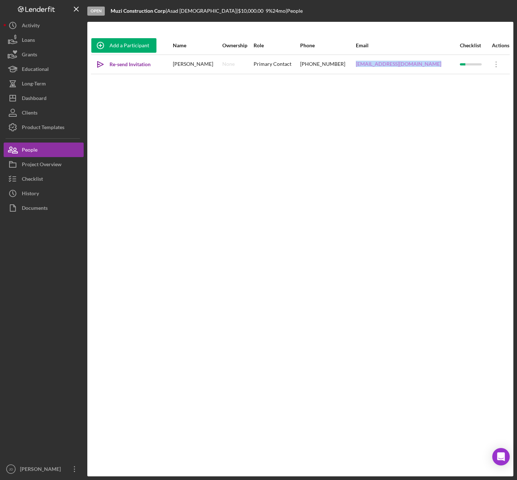
copy link "[EMAIL_ADDRESS][DOMAIN_NAME]"
click at [37, 97] on div "Dashboard" at bounding box center [34, 99] width 25 height 16
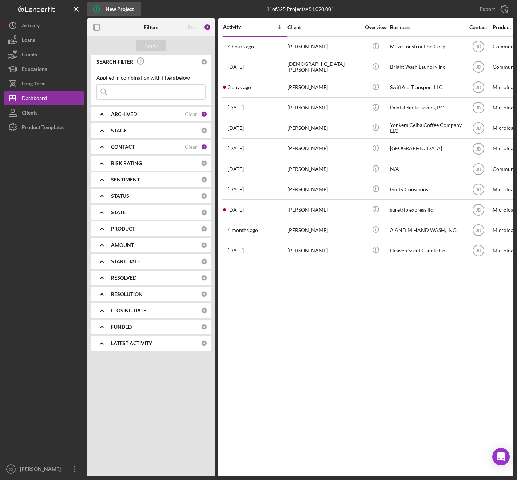
click at [118, 9] on div "New Project" at bounding box center [120, 9] width 28 height 15
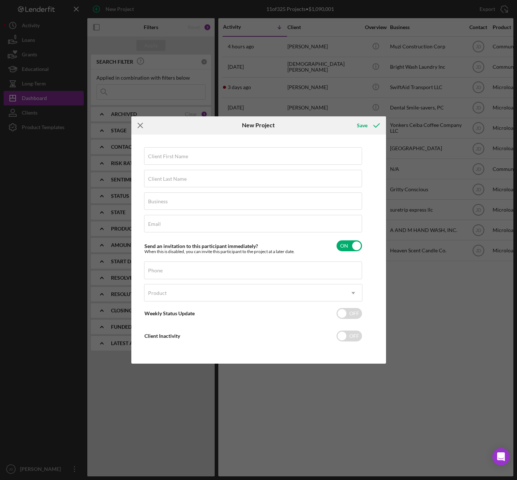
click at [142, 126] on icon "Icon/Menu Close" at bounding box center [140, 125] width 18 height 18
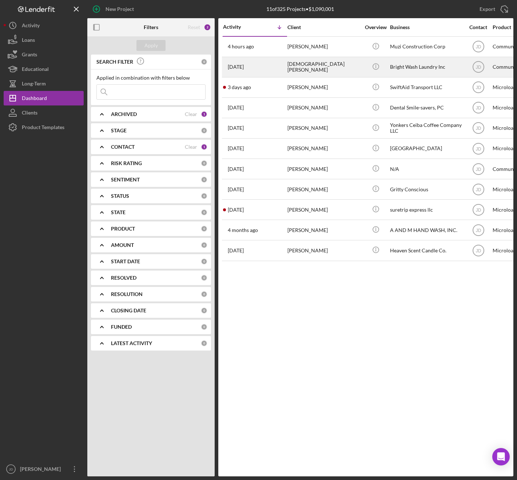
click at [302, 67] on div "[DEMOGRAPHIC_DATA][PERSON_NAME]" at bounding box center [323, 66] width 73 height 19
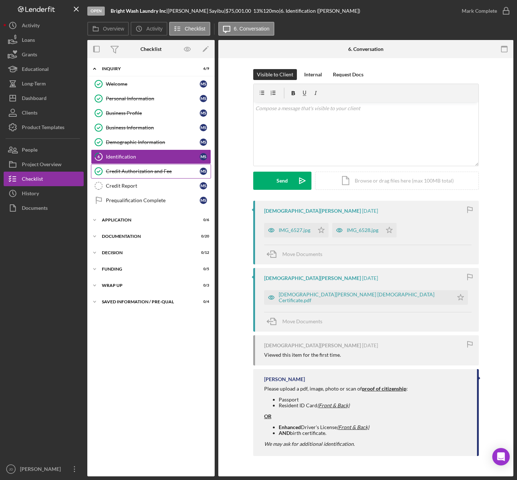
click at [120, 170] on div "Credit Authorization and Fee" at bounding box center [153, 171] width 94 height 6
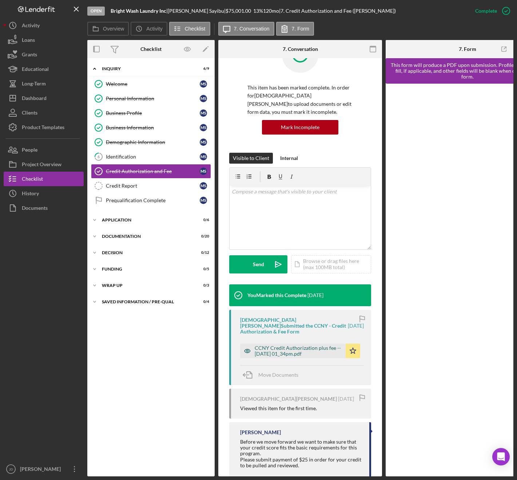
scroll to position [36, 0]
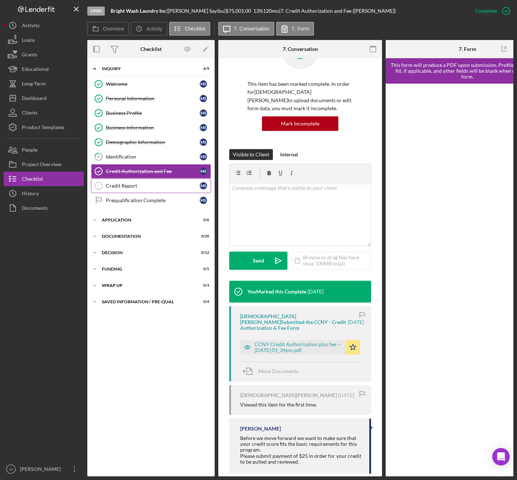
click at [127, 184] on div "Credit Report" at bounding box center [153, 186] width 94 height 6
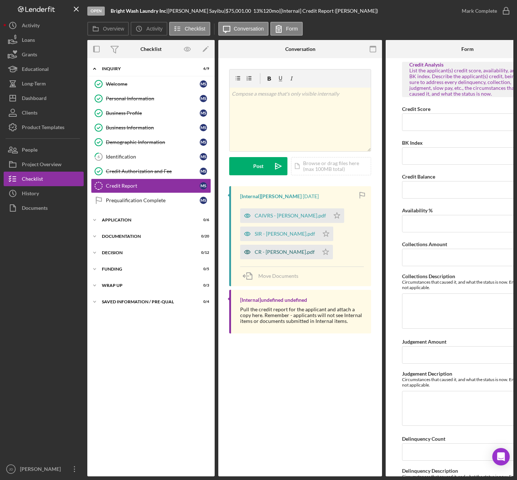
click at [271, 252] on div "CR - [PERSON_NAME].pdf" at bounding box center [285, 252] width 60 height 6
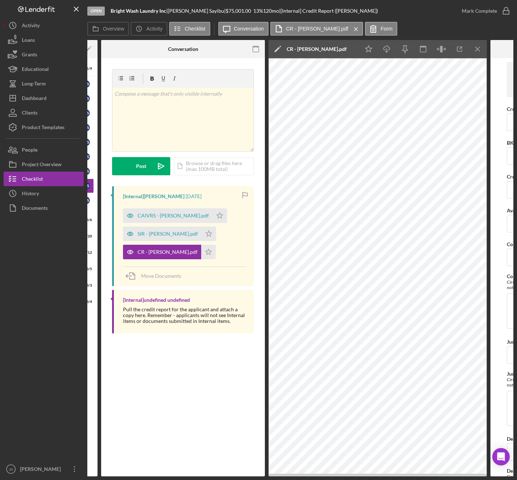
scroll to position [0, 125]
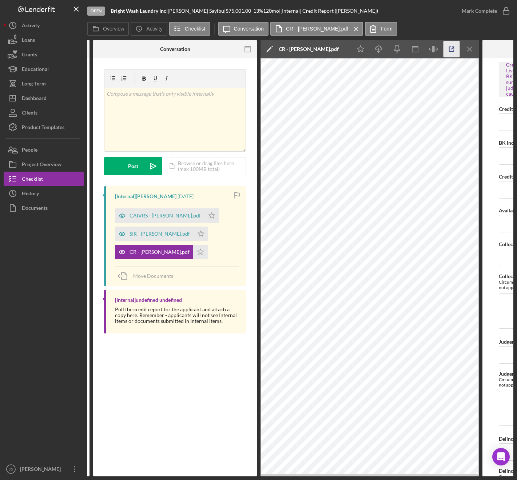
click at [451, 47] on icon "button" at bounding box center [451, 49] width 16 height 16
click at [152, 231] on div "SIR - [PERSON_NAME].pdf" at bounding box center [160, 234] width 60 height 6
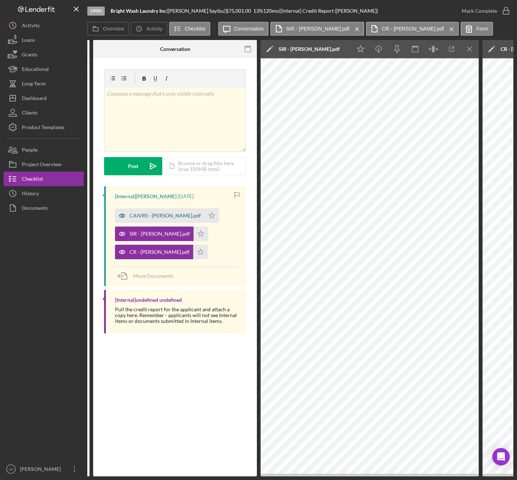
click at [146, 212] on div "CAIVRS - [PERSON_NAME].pdf" at bounding box center [159, 215] width 89 height 15
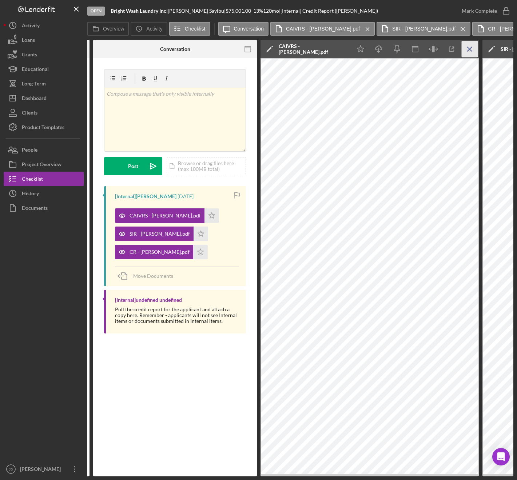
click at [466, 47] on icon "Icon/Menu Close" at bounding box center [470, 49] width 16 height 16
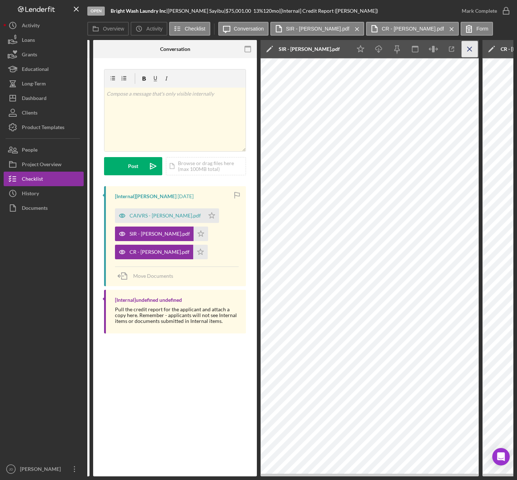
click at [465, 47] on icon "Icon/Menu Close" at bounding box center [470, 49] width 16 height 16
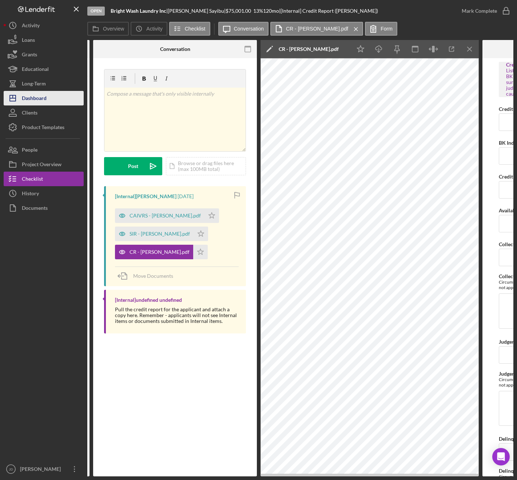
click at [35, 97] on div "Dashboard" at bounding box center [34, 99] width 25 height 16
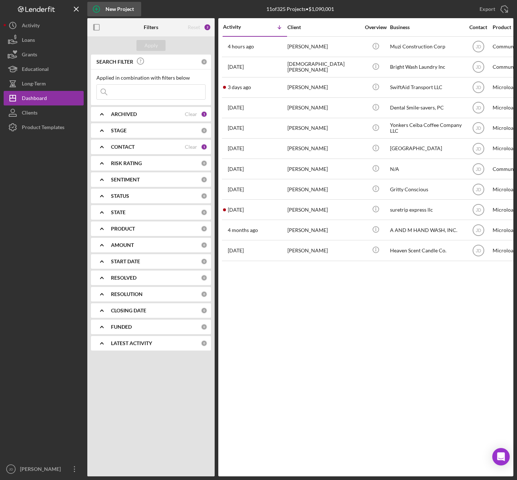
click at [126, 10] on div "New Project" at bounding box center [120, 9] width 28 height 15
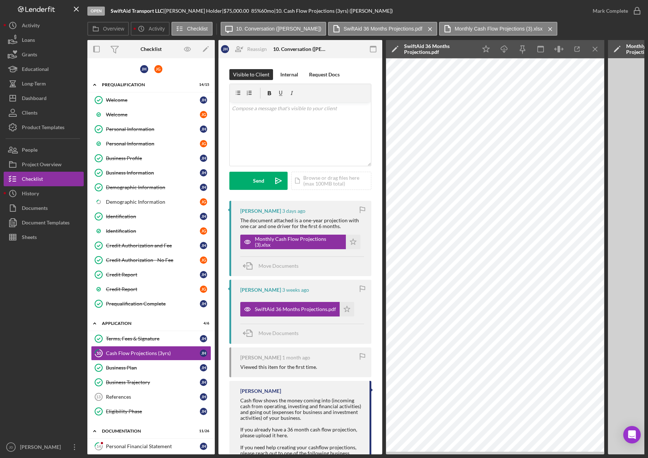
scroll to position [242, 0]
